Goal: Information Seeking & Learning: Learn about a topic

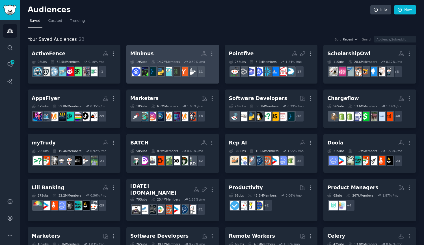
click at [155, 55] on h2 "Minimus More" at bounding box center [172, 54] width 85 height 10
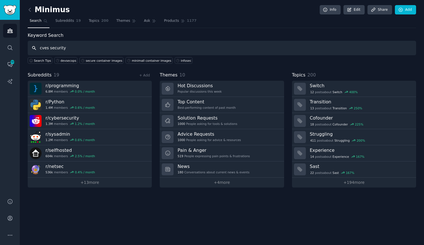
type input "cves security"
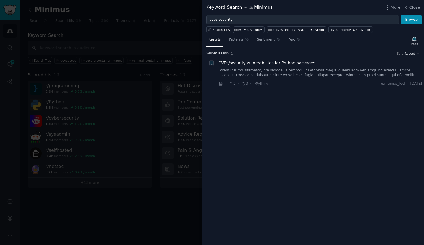
click at [284, 68] on div "CVEs/security vulnerabilites for Python packages" at bounding box center [321, 69] width 204 height 18
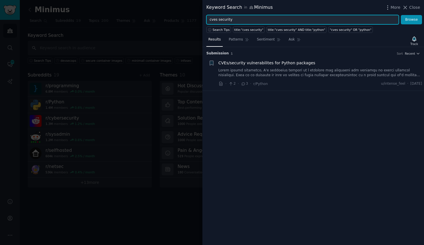
click at [223, 19] on input "cves security" at bounding box center [302, 20] width 192 height 10
type input "container images"
click at [401, 15] on button "Browse" at bounding box center [411, 20] width 21 height 10
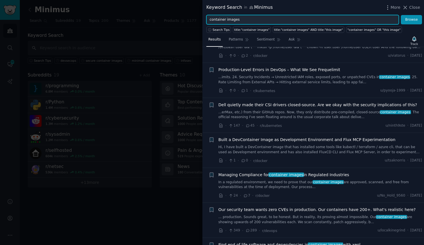
scroll to position [57, 0]
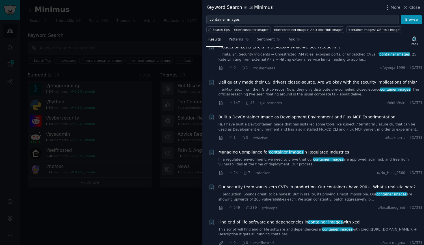
click at [294, 161] on link "In a regulated environment, we need to prove that our container images are appr…" at bounding box center [321, 162] width 204 height 10
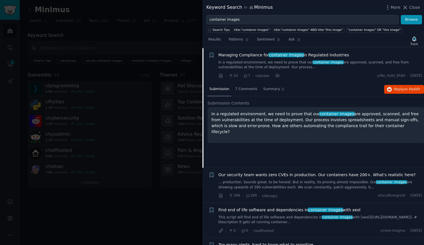
scroll to position [154, 0]
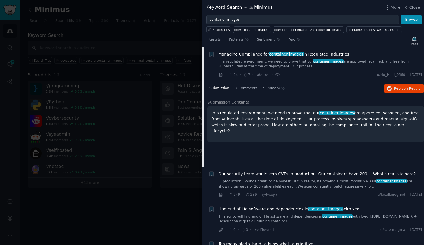
click at [399, 93] on div "Submission 7 Comments Summary Reply on Reddit" at bounding box center [315, 89] width 217 height 14
click at [399, 87] on span "Reply on Reddit" at bounding box center [407, 88] width 26 height 5
